Goal: Understand process/instructions: Learn about a topic

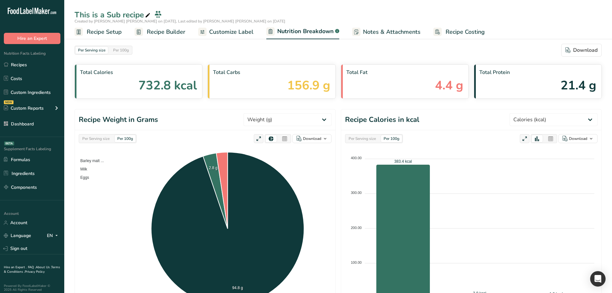
select select "Calories"
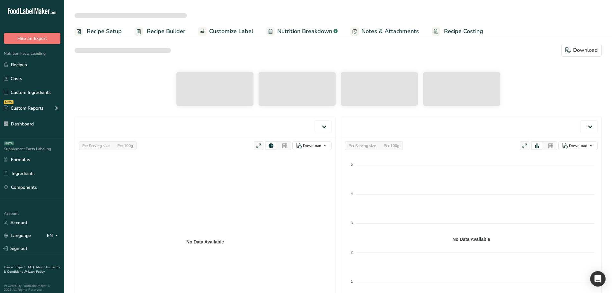
select select "Calories"
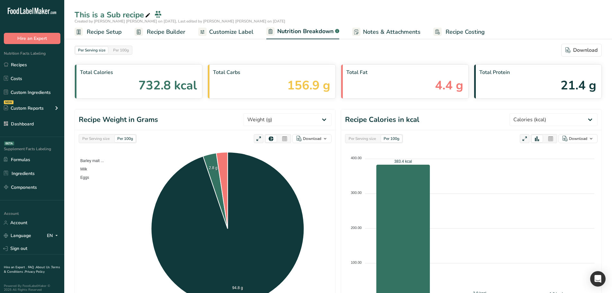
click at [164, 30] on span "Recipe Builder" at bounding box center [166, 32] width 39 height 9
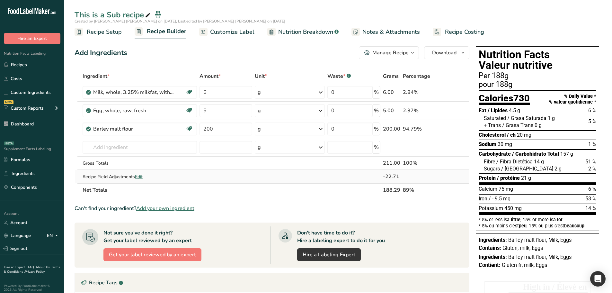
click at [142, 176] on span "Edit" at bounding box center [139, 176] width 8 height 6
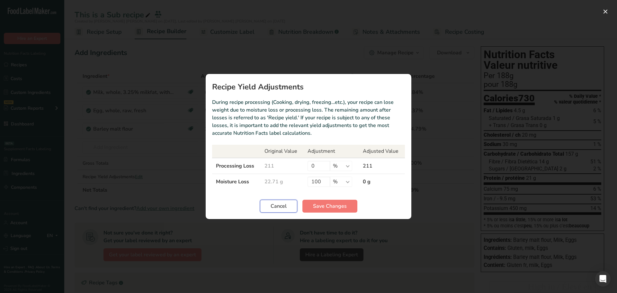
drag, startPoint x: 275, startPoint y: 206, endPoint x: 277, endPoint y: 202, distance: 4.1
click at [275, 206] on span "Cancel" at bounding box center [278, 206] width 16 height 8
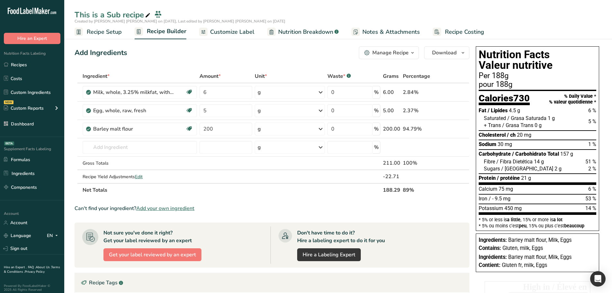
click at [289, 30] on span "Nutrition Breakdown" at bounding box center [305, 32] width 55 height 9
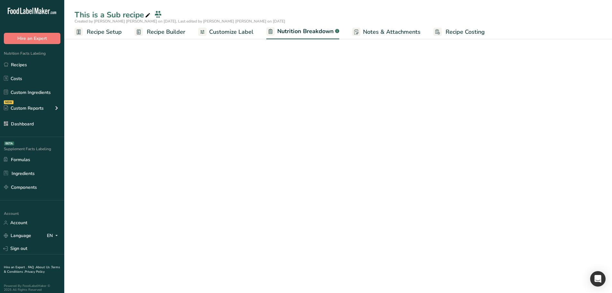
select select "Calories"
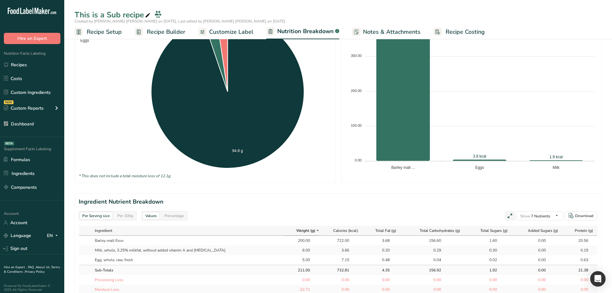
scroll to position [32, 0]
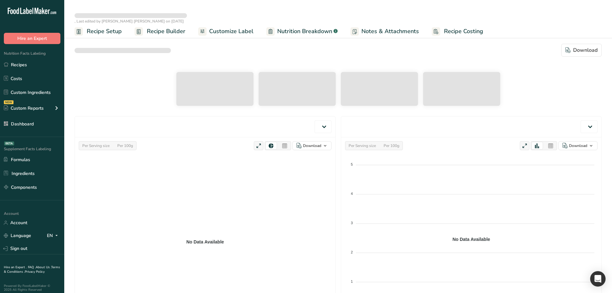
select select "Calories"
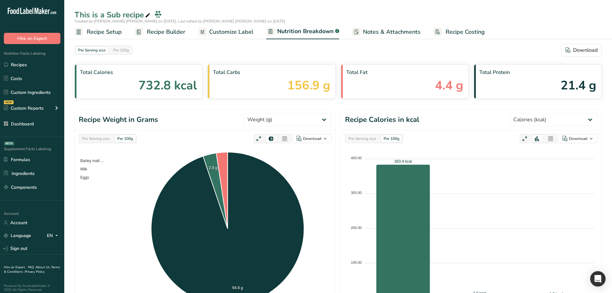
select select "Calories"
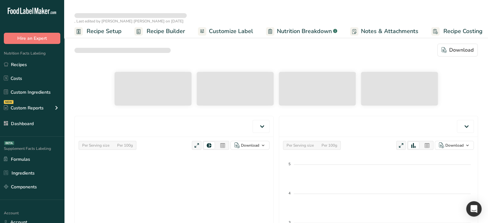
select select "Calories"
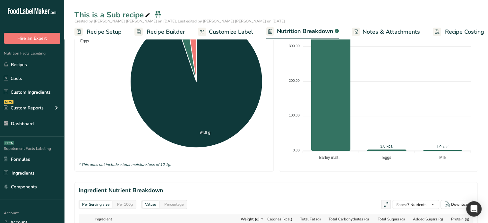
scroll to position [161, 0]
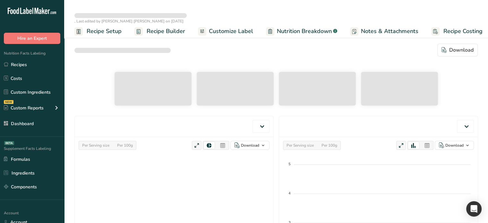
select select "Calories"
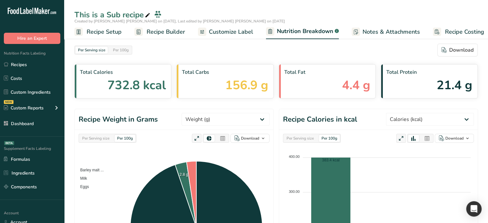
drag, startPoint x: 302, startPoint y: 105, endPoint x: 303, endPoint y: 125, distance: 19.6
